Goal: Task Accomplishment & Management: Complete application form

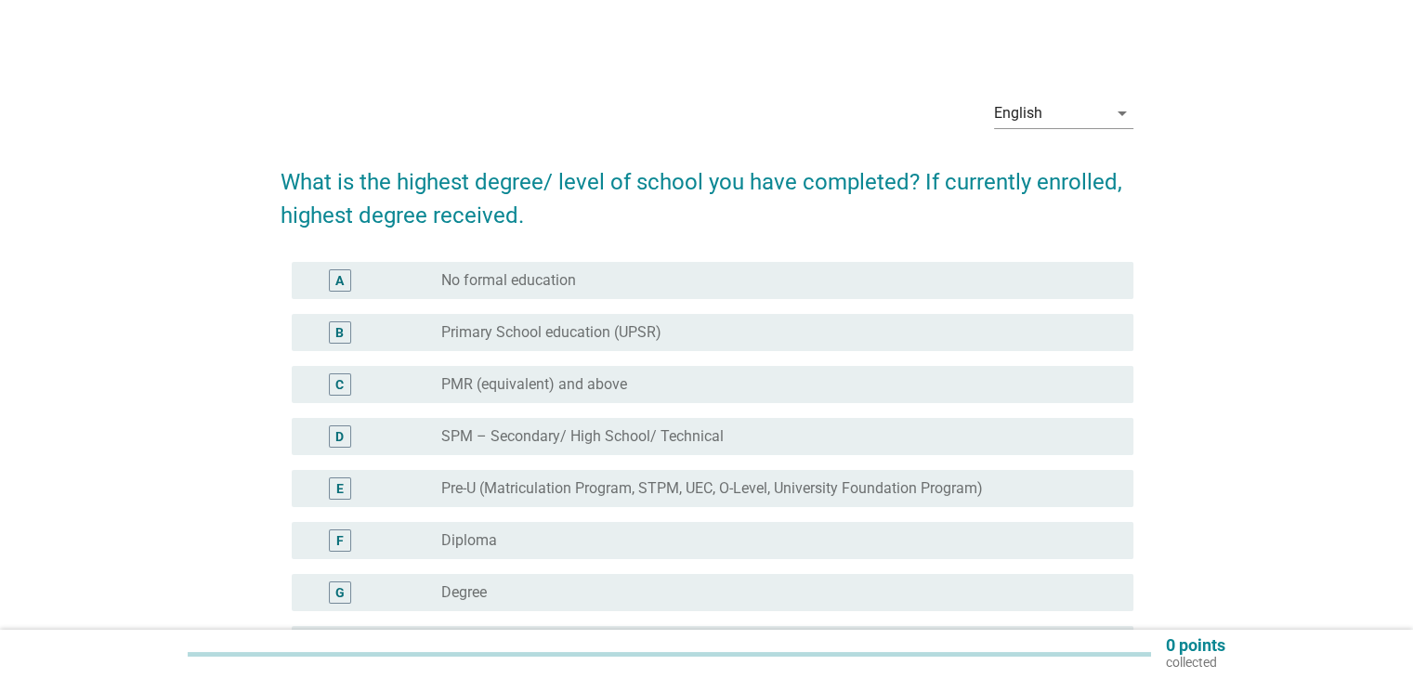
click at [511, 544] on div "radio_button_unchecked Diploma" at bounding box center [772, 541] width 662 height 19
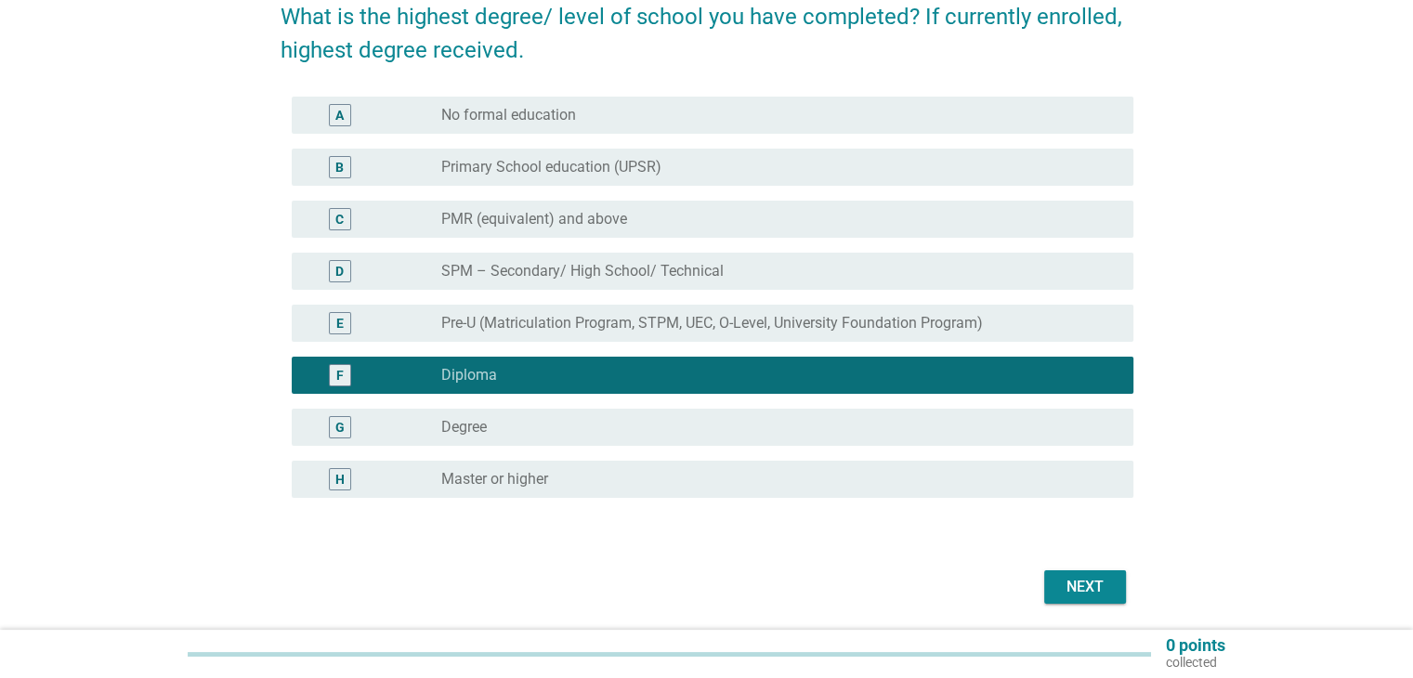
scroll to position [186, 0]
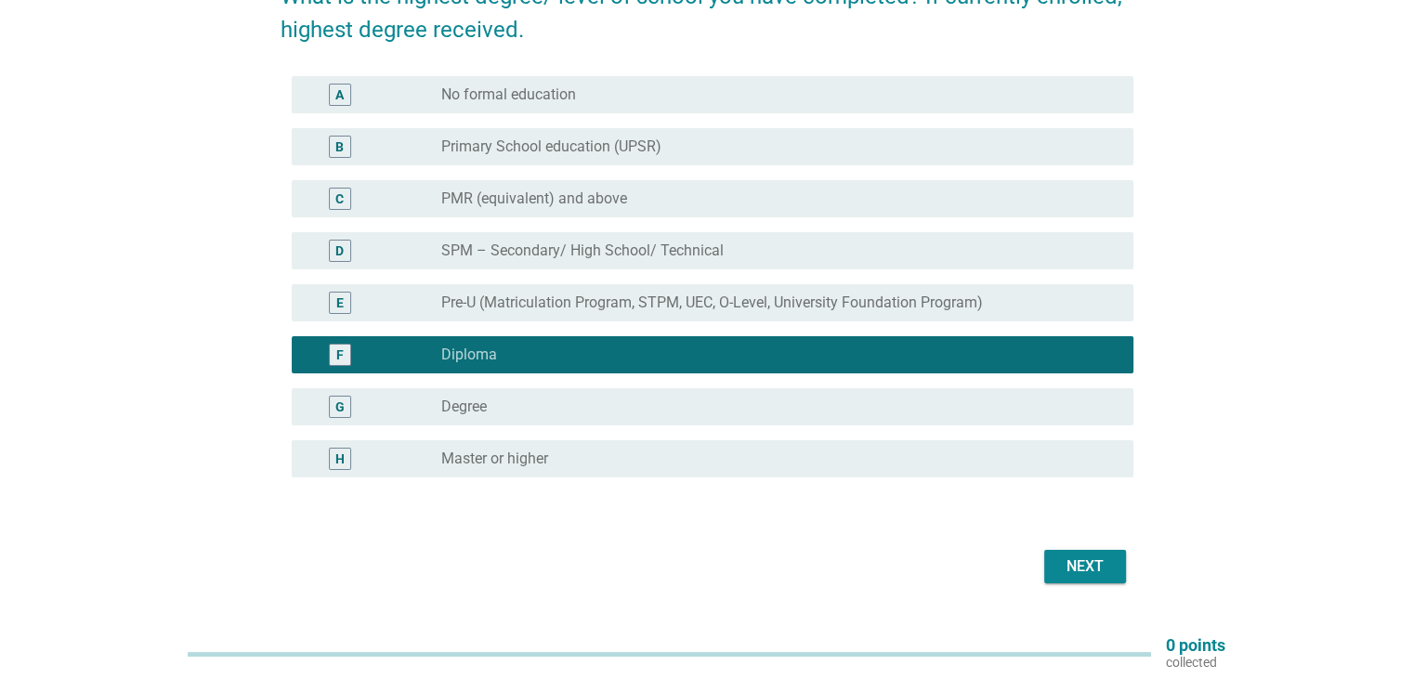
click at [1089, 572] on div "Next" at bounding box center [1085, 567] width 52 height 22
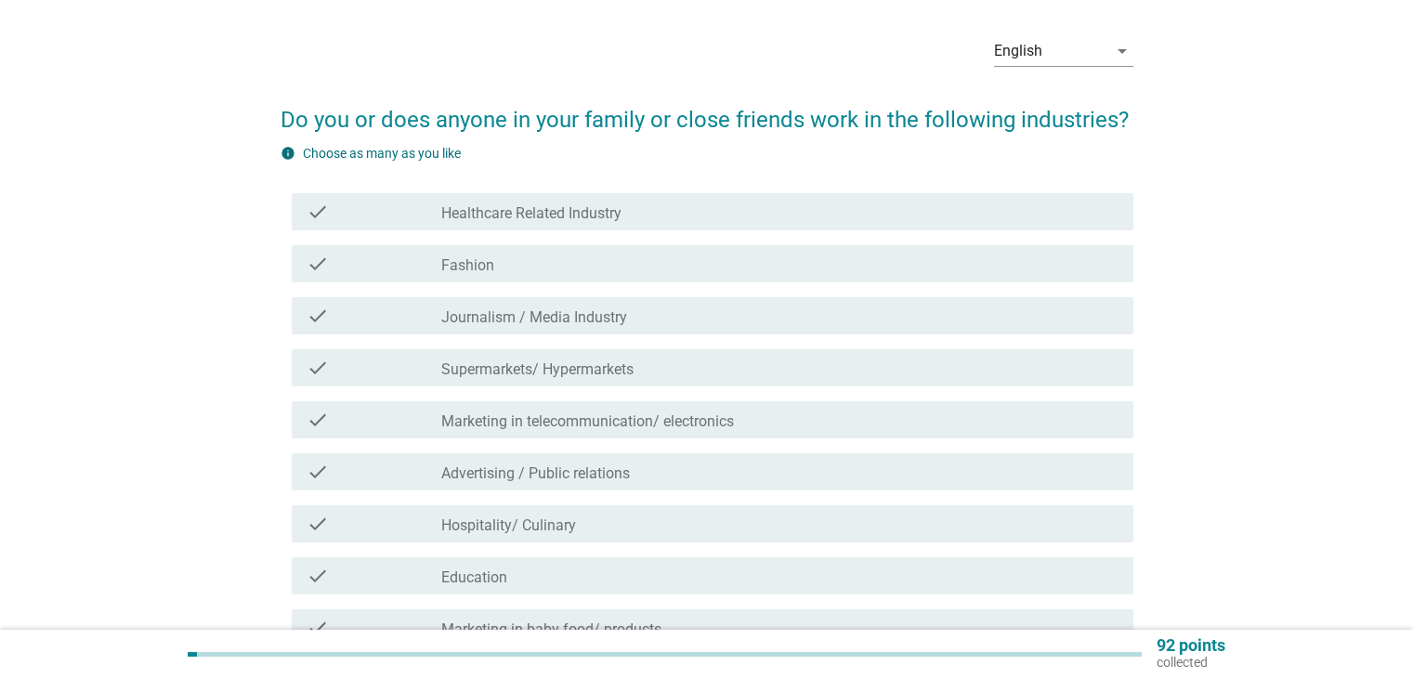
scroll to position [93, 0]
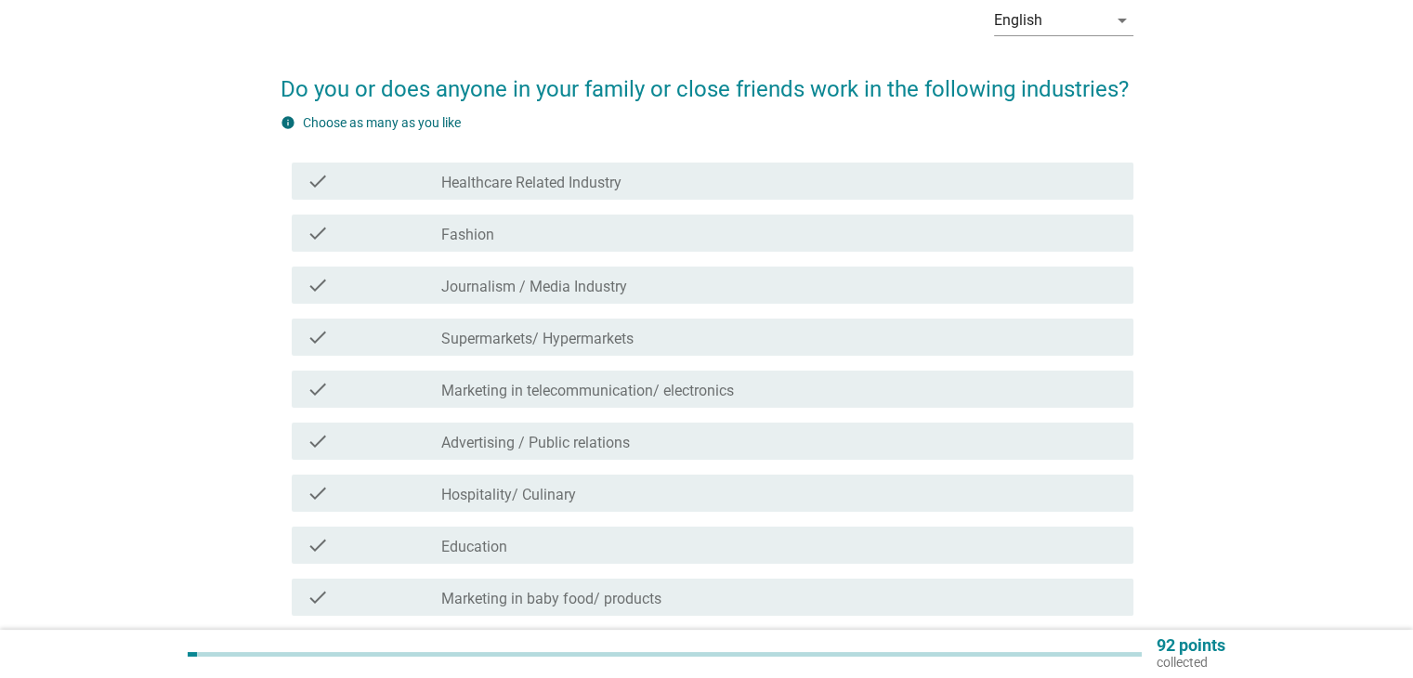
click at [534, 295] on label "Journalism / Media Industry" at bounding box center [534, 287] width 186 height 19
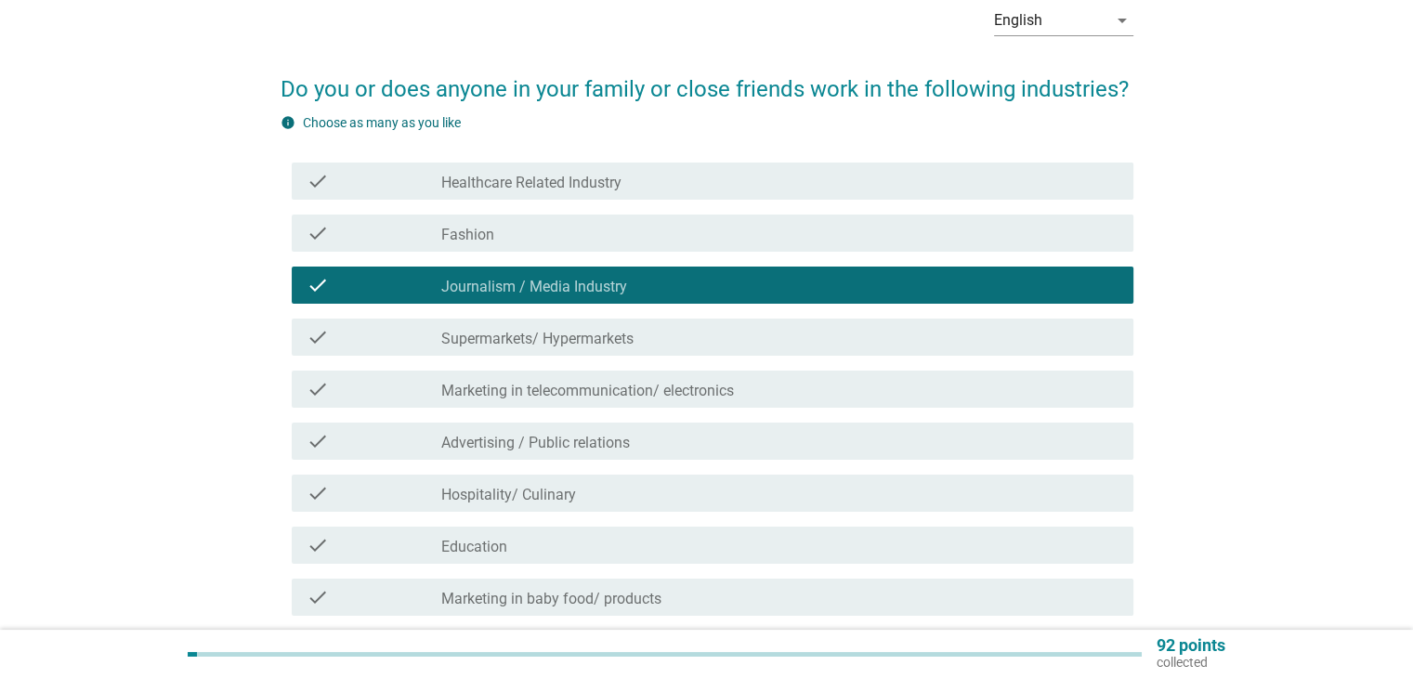
click at [654, 394] on label "Marketing in telecommunication/ electronics" at bounding box center [587, 391] width 293 height 19
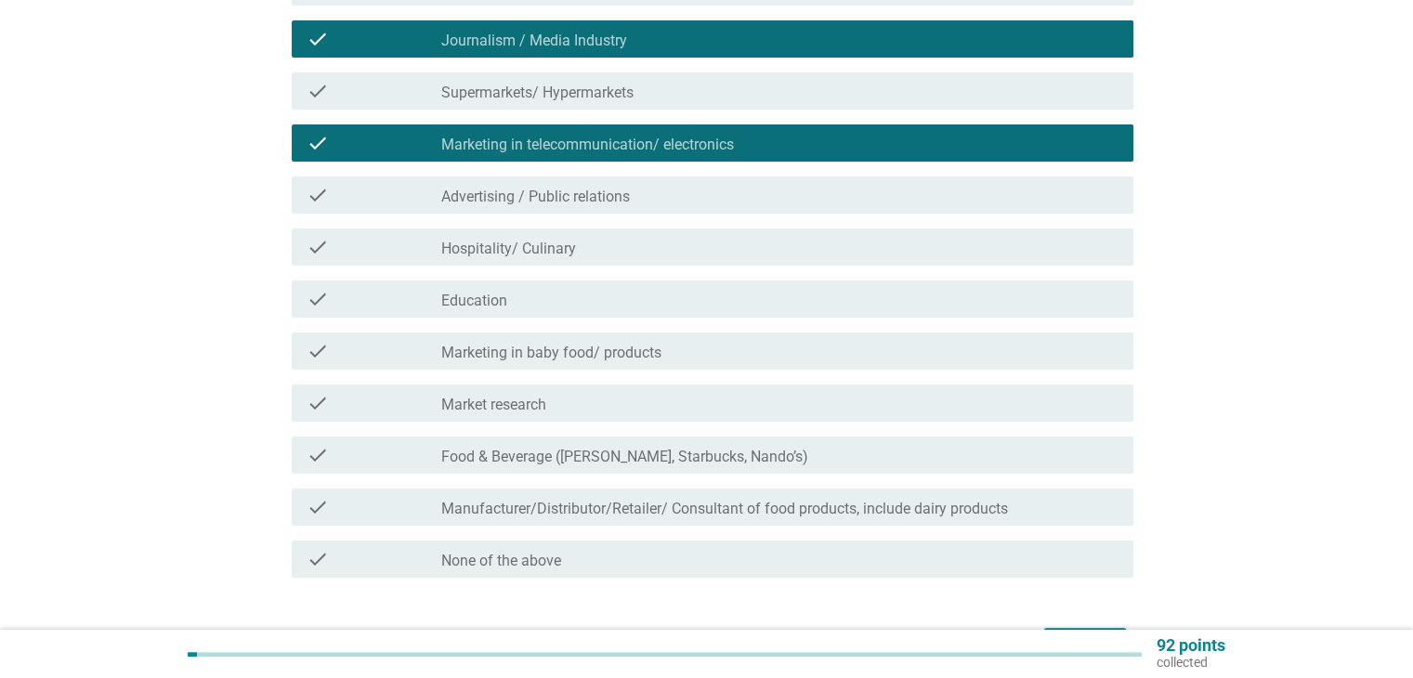
scroll to position [372, 0]
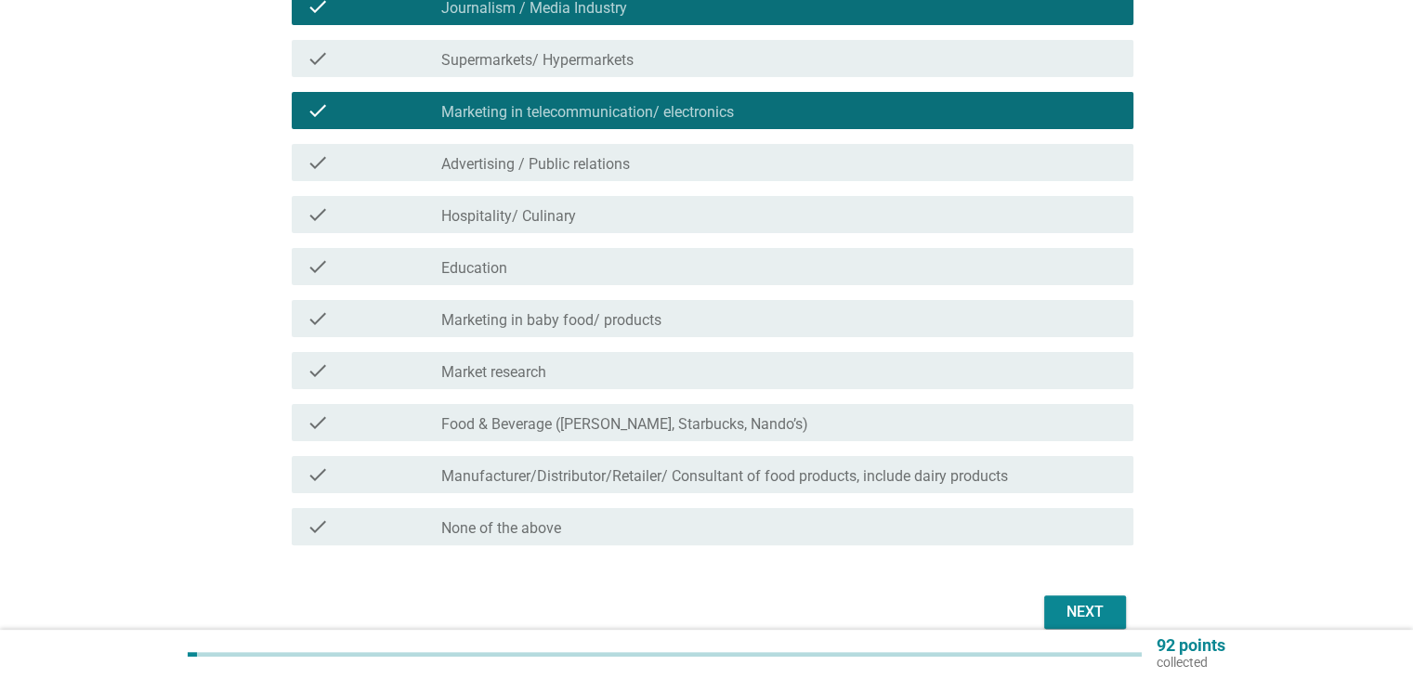
click at [461, 370] on label "Market research" at bounding box center [493, 372] width 105 height 19
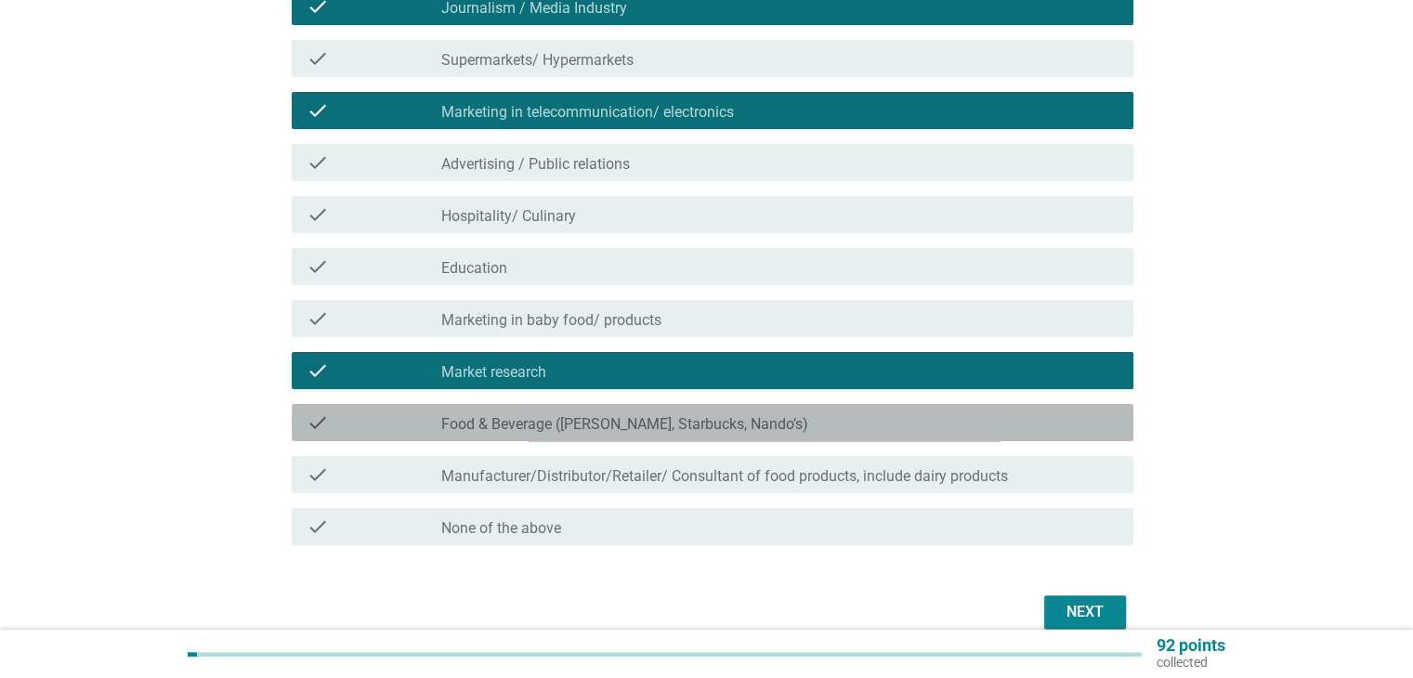
click at [476, 426] on label "Food & Beverage ([PERSON_NAME], Starbucks, Nando’s)" at bounding box center [624, 424] width 367 height 19
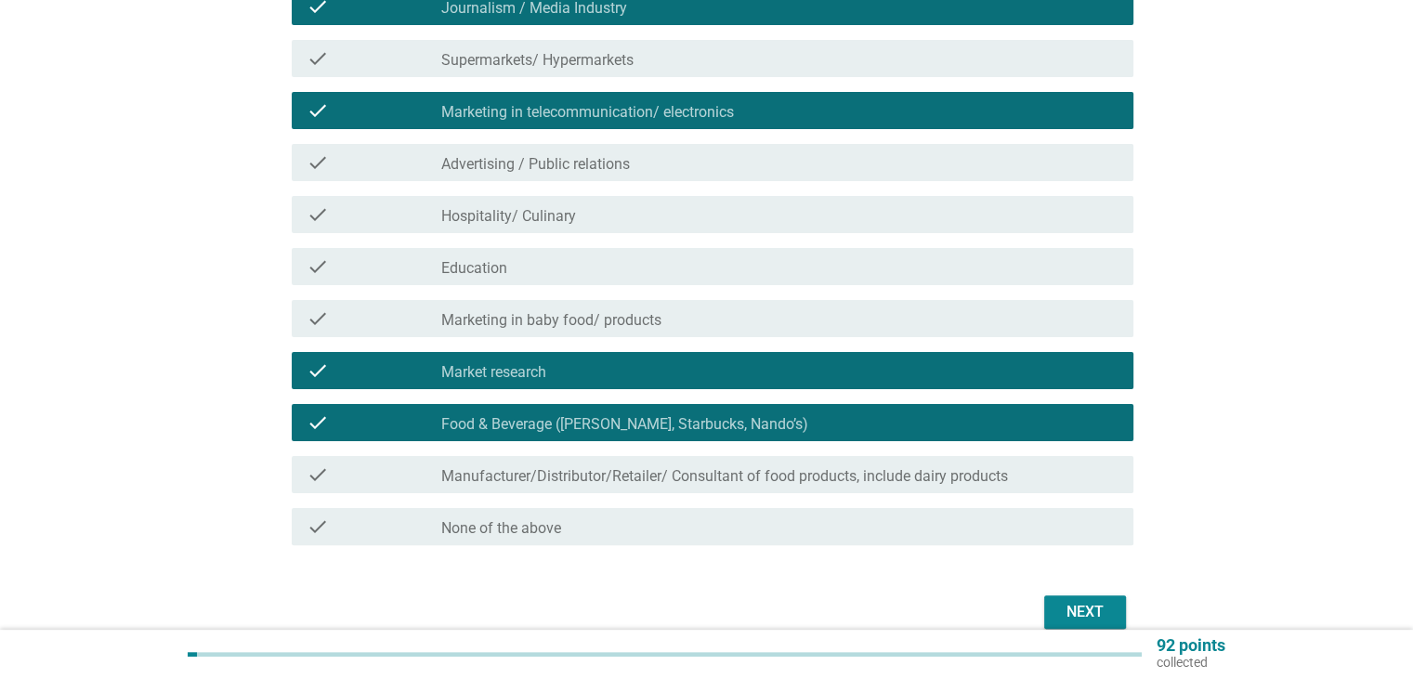
click at [599, 480] on label "Manufacturer/Distributor/Retailer/ Consultant of food products, include dairy p…" at bounding box center [724, 476] width 567 height 19
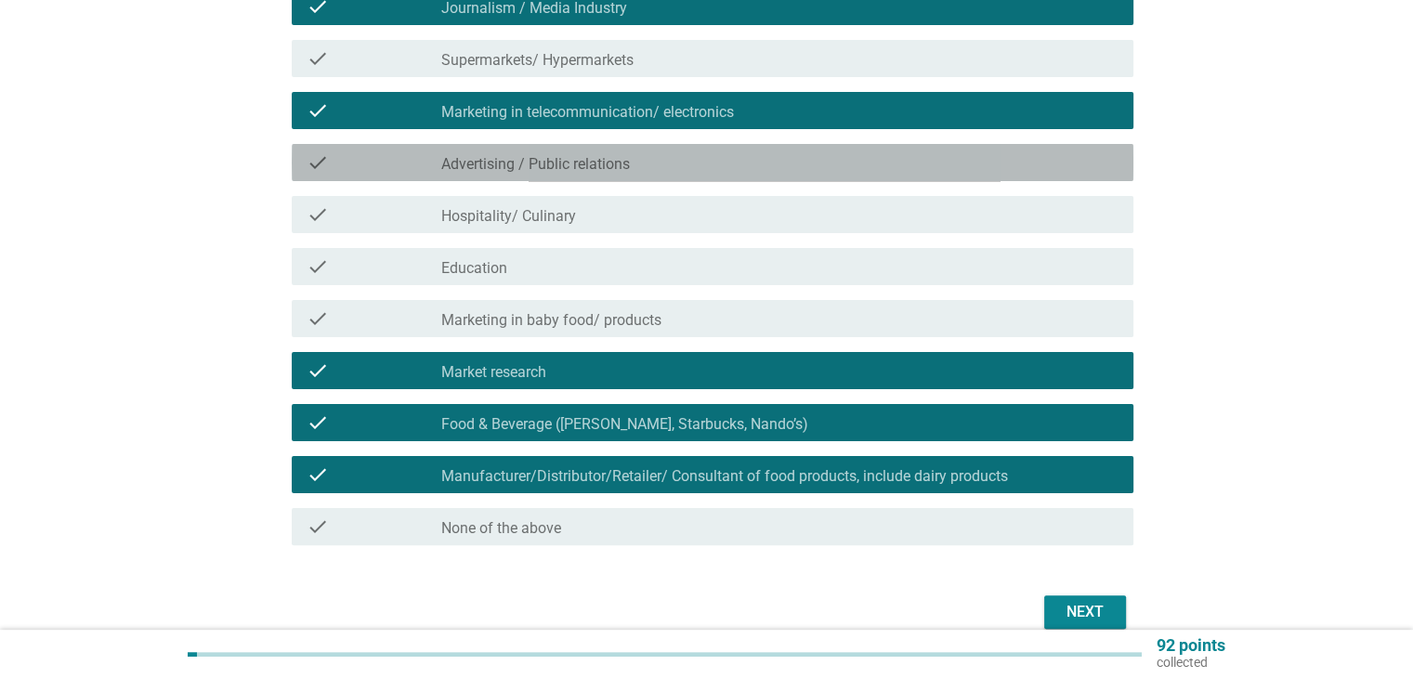
click at [561, 165] on label "Advertising / Public relations" at bounding box center [535, 164] width 189 height 19
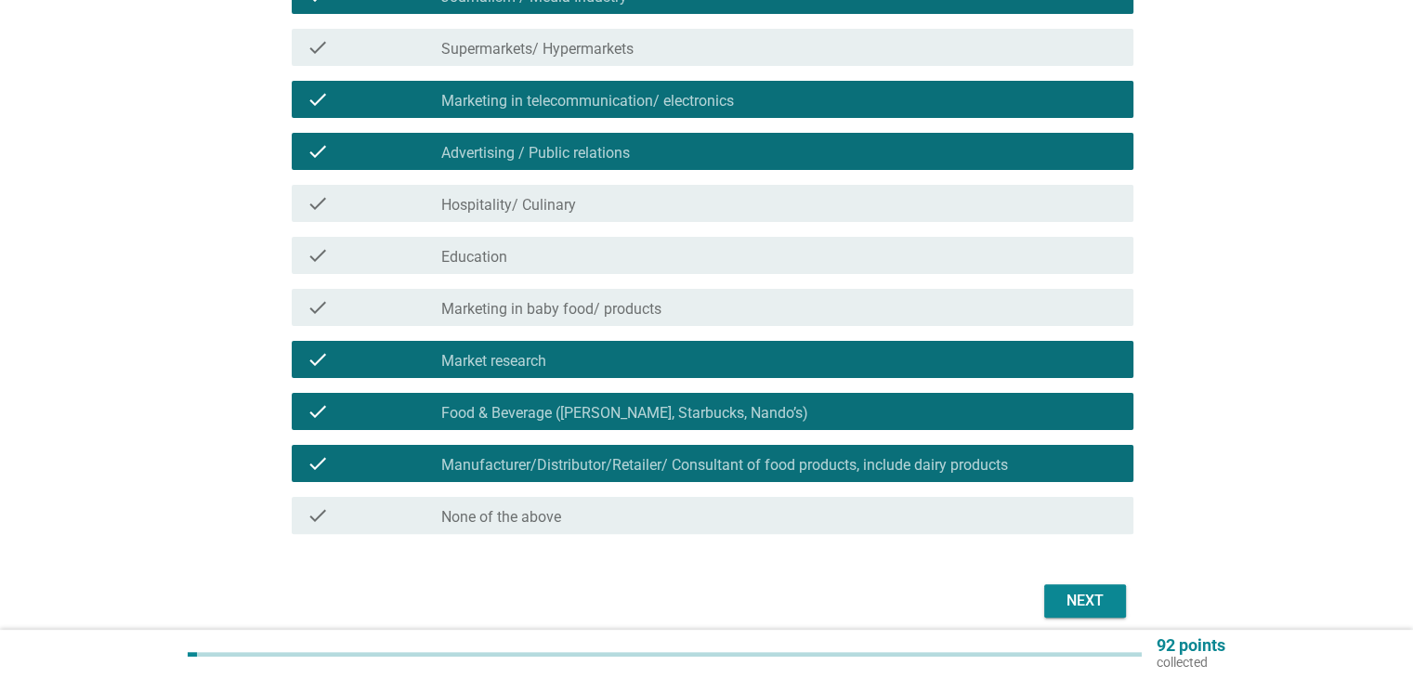
scroll to position [460, 0]
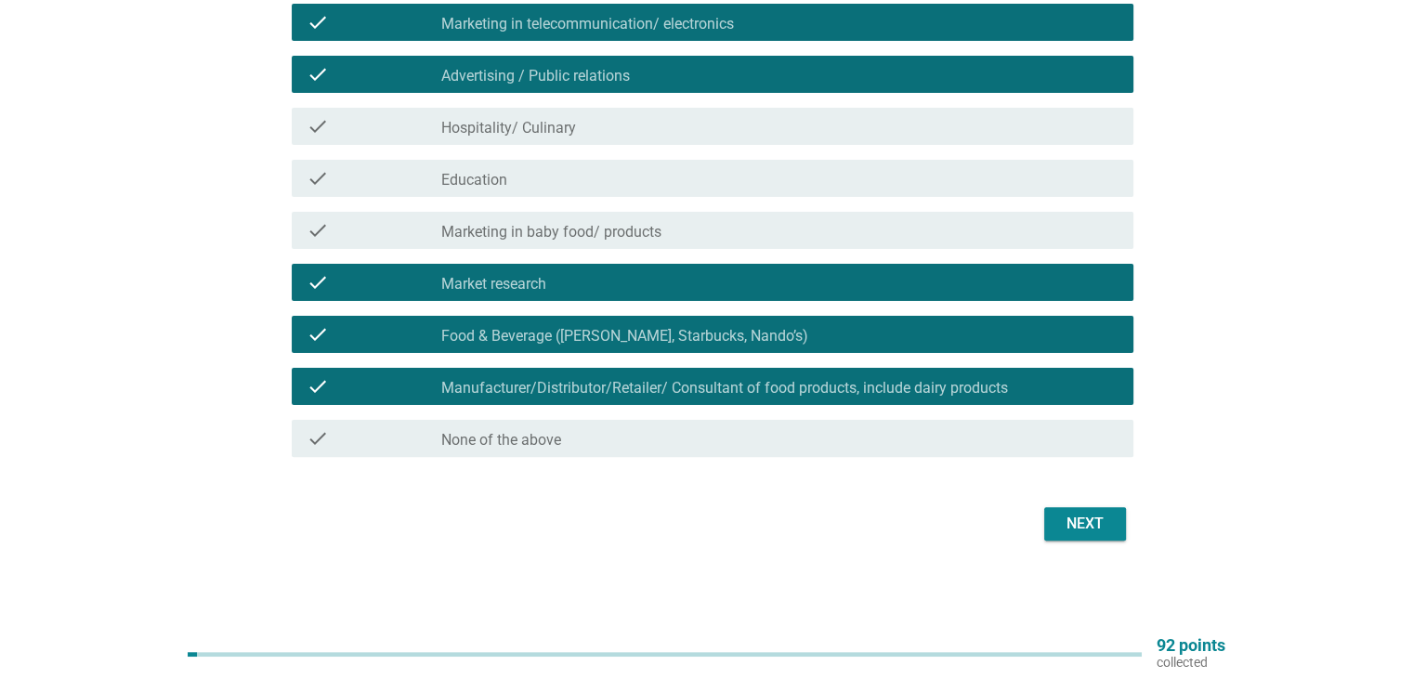
click at [1079, 525] on div "Next" at bounding box center [1085, 524] width 52 height 22
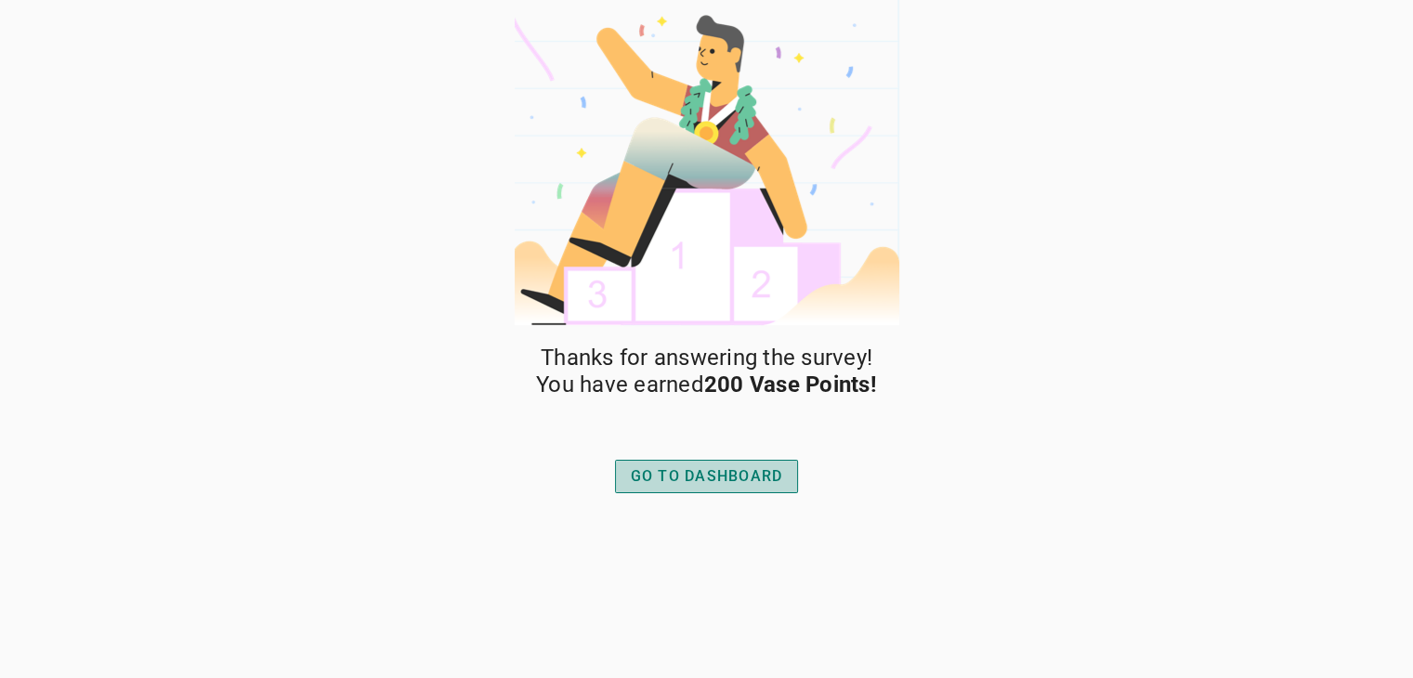
click at [736, 477] on div "GO TO DASHBOARD" at bounding box center [707, 477] width 152 height 22
